Goal: Task Accomplishment & Management: Use online tool/utility

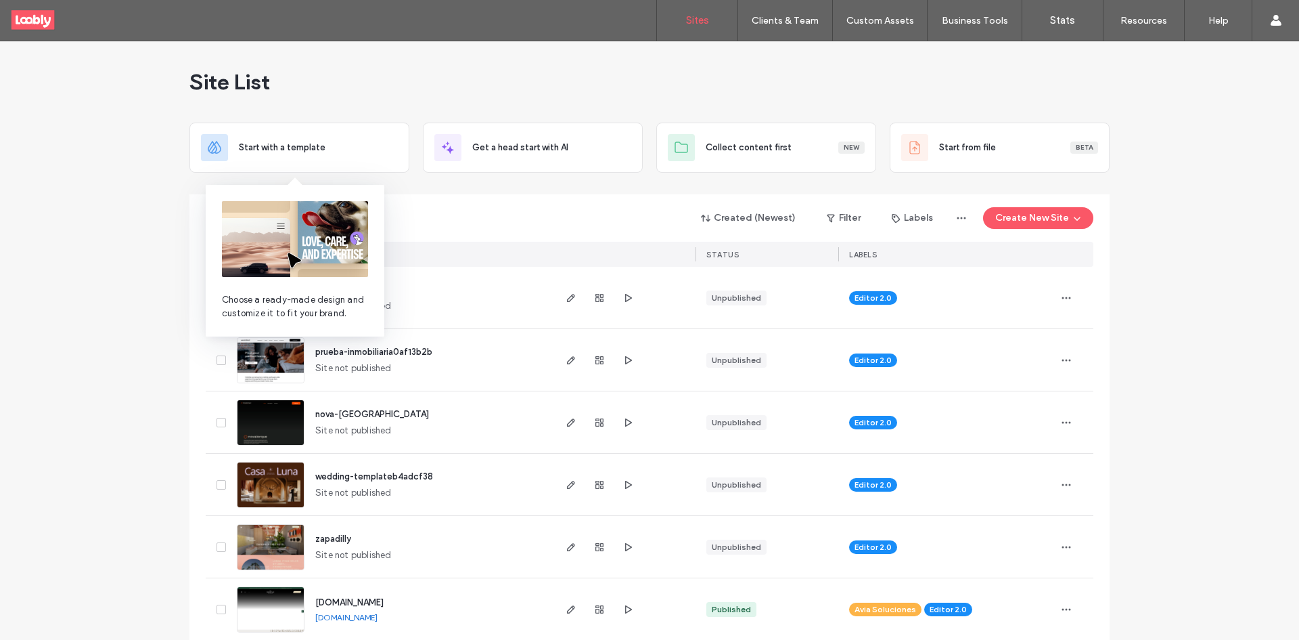
click at [312, 211] on img at bounding box center [295, 239] width 146 height 76
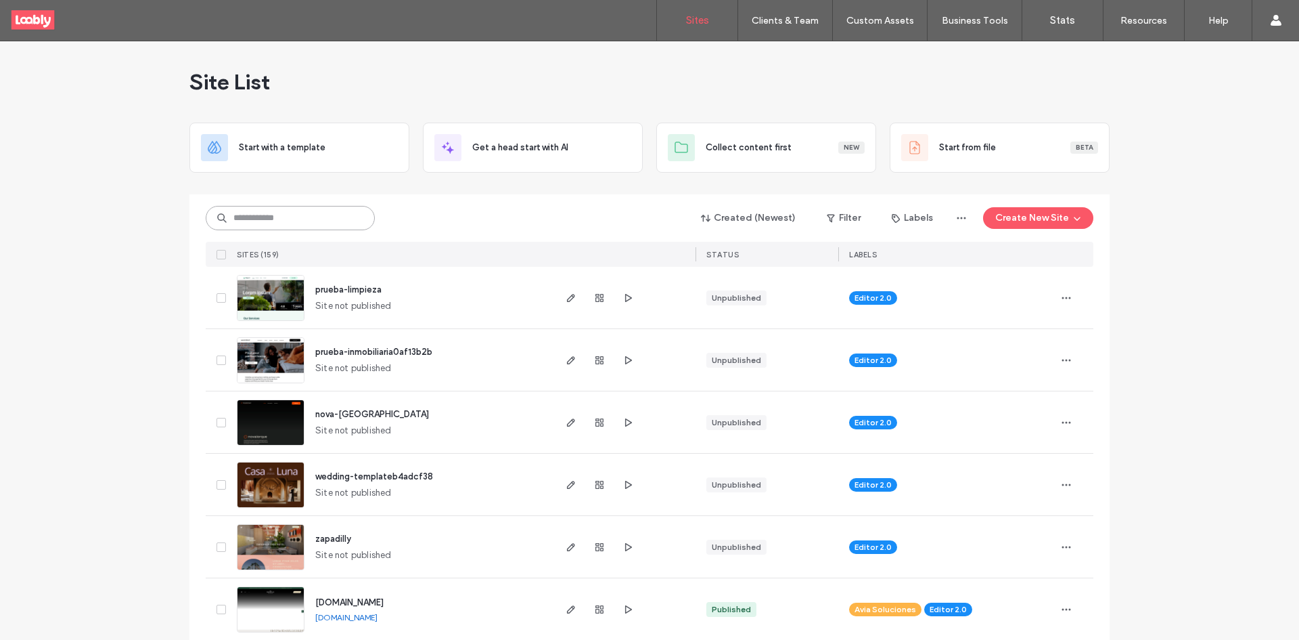
click at [298, 214] on input at bounding box center [290, 218] width 169 height 24
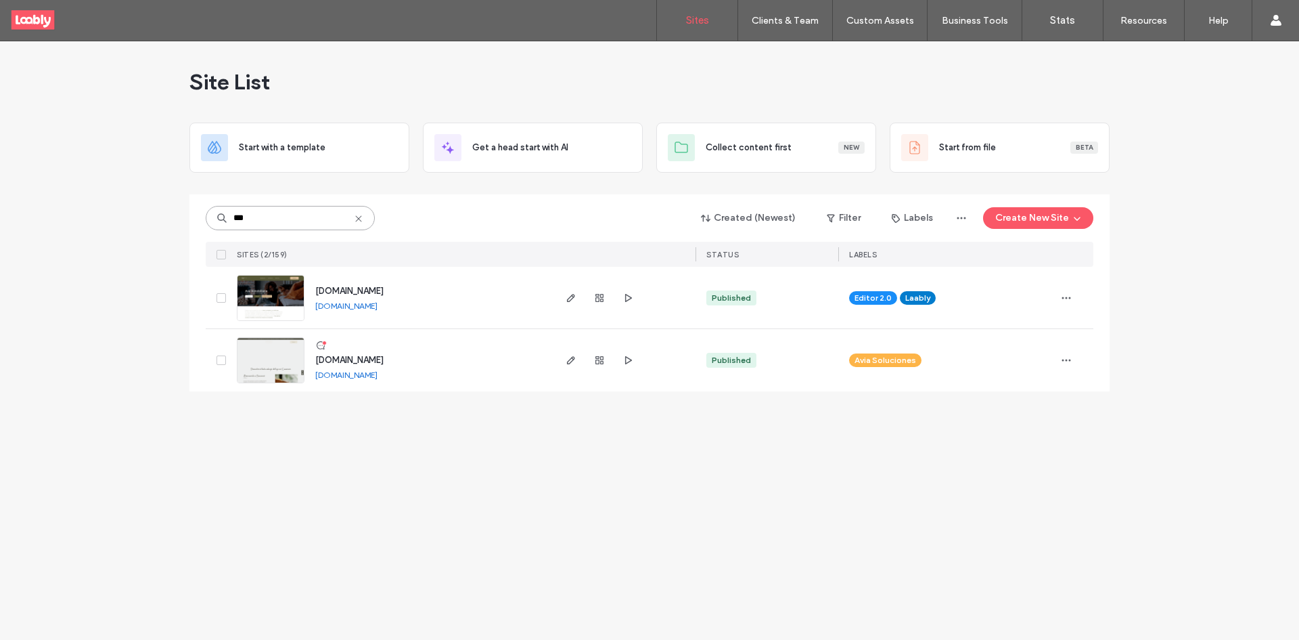
type input "***"
click at [368, 292] on span "[DOMAIN_NAME]" at bounding box center [349, 291] width 68 height 10
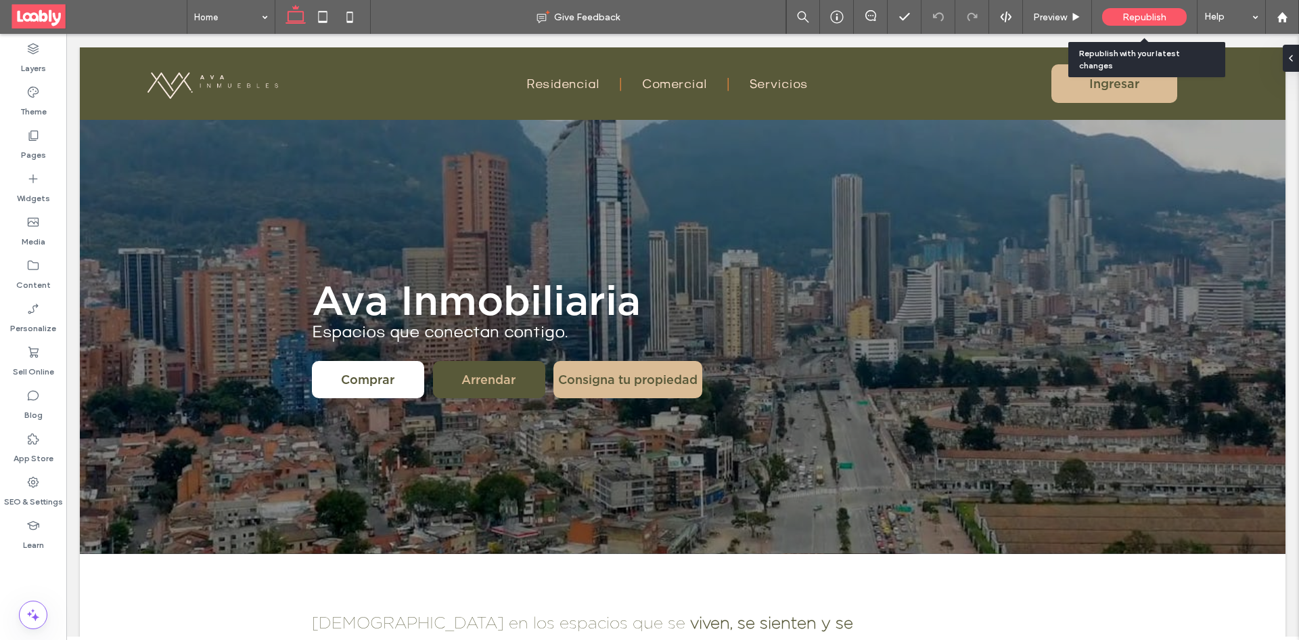
click at [1149, 18] on span "Republish" at bounding box center [1145, 18] width 44 height 12
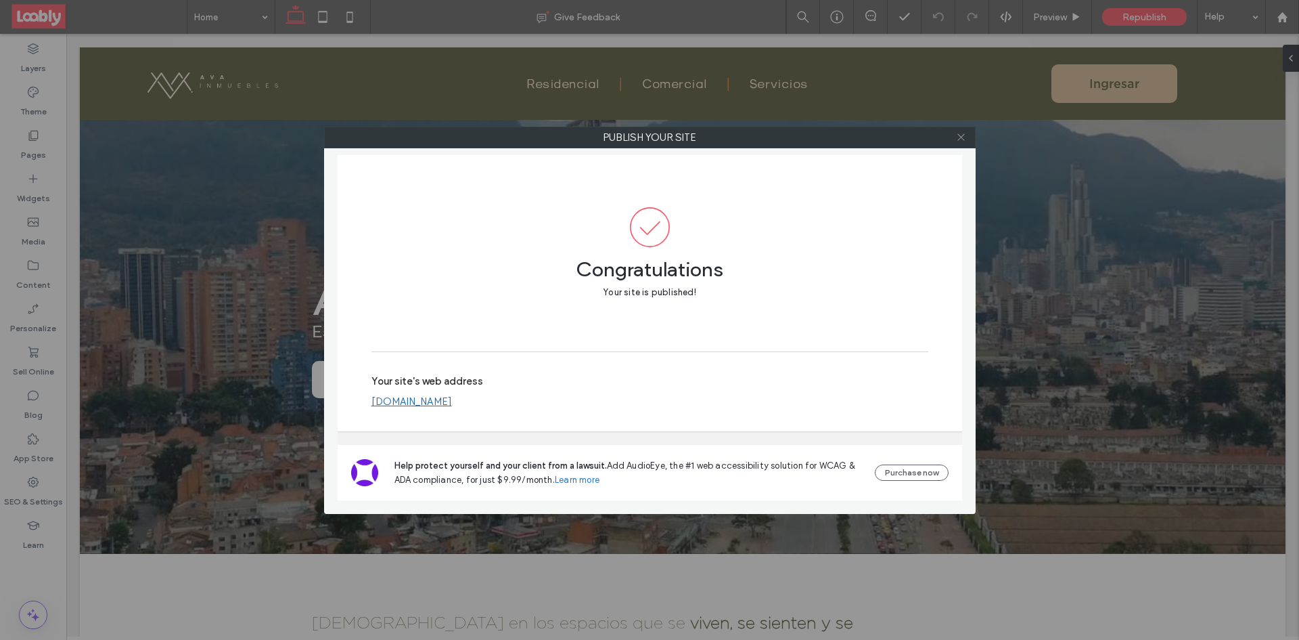
click at [966, 133] on icon at bounding box center [961, 137] width 10 height 10
